Goal: Find specific page/section: Find specific page/section

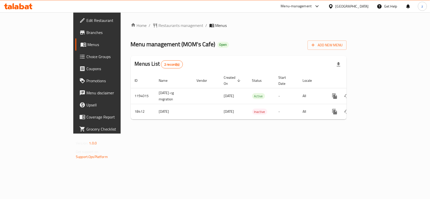
click at [159, 27] on span "Restaurants management" at bounding box center [181, 25] width 45 height 6
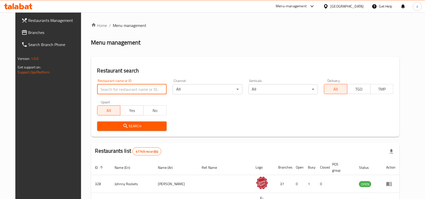
click at [134, 88] on input "search" at bounding box center [132, 89] width 70 height 10
paste input "10029"
type input "10029"
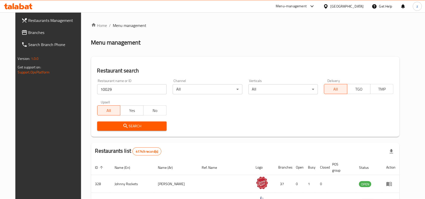
click at [135, 124] on span "Search" at bounding box center [131, 126] width 61 height 6
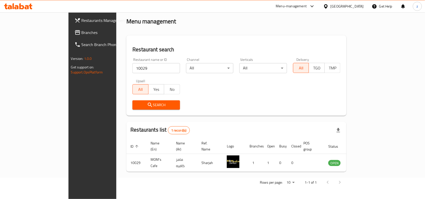
scroll to position [16, 0]
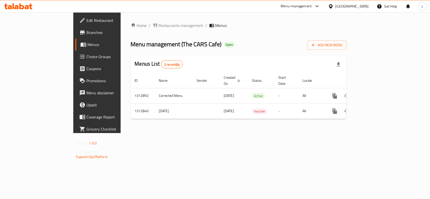
click at [132, 35] on div "Home / Restaurants management / Menus Menu management ( The CARS Cafe ) Open Ad…" at bounding box center [239, 72] width 216 height 101
click at [159, 27] on span "Restaurants management" at bounding box center [181, 25] width 45 height 6
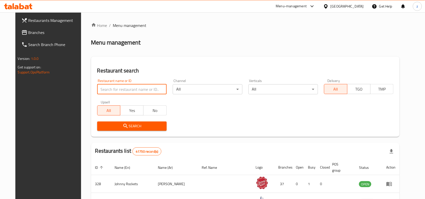
click at [117, 91] on input "search" at bounding box center [132, 89] width 70 height 10
paste input "706227"
type input "706227"
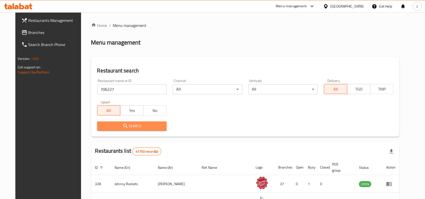
click at [131, 124] on span "Search" at bounding box center [131, 126] width 61 height 6
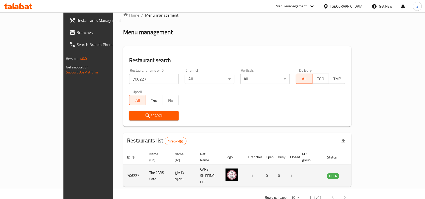
scroll to position [16, 0]
